Goal: Transaction & Acquisition: Purchase product/service

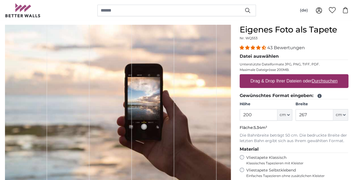
scroll to position [48, 0]
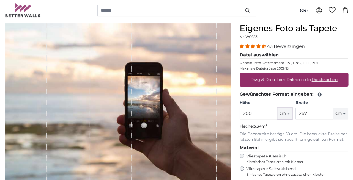
click at [288, 114] on icon "button" at bounding box center [288, 113] width 2 height 1
click at [287, 115] on icon "button" at bounding box center [288, 113] width 3 height 3
click at [245, 114] on input "200" at bounding box center [259, 114] width 38 height 12
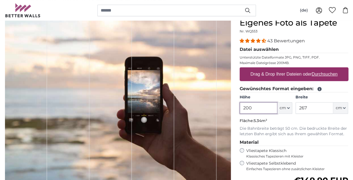
scroll to position [54, 0]
click at [259, 106] on input "200" at bounding box center [259, 108] width 38 height 12
type input "2"
type input "160"
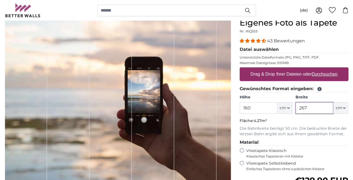
click at [316, 109] on input "267" at bounding box center [315, 108] width 38 height 12
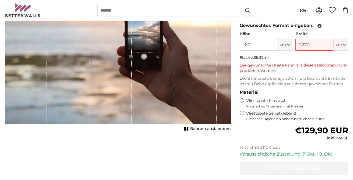
click at [304, 46] on input "2270" at bounding box center [315, 45] width 38 height 12
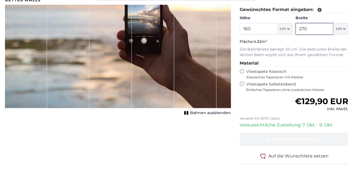
type input "270"
click at [307, 83] on legend "Material" at bounding box center [294, 79] width 109 height 7
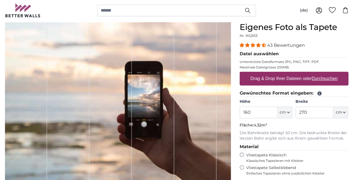
scroll to position [50, 0]
